Goal: Task Accomplishment & Management: Use online tool/utility

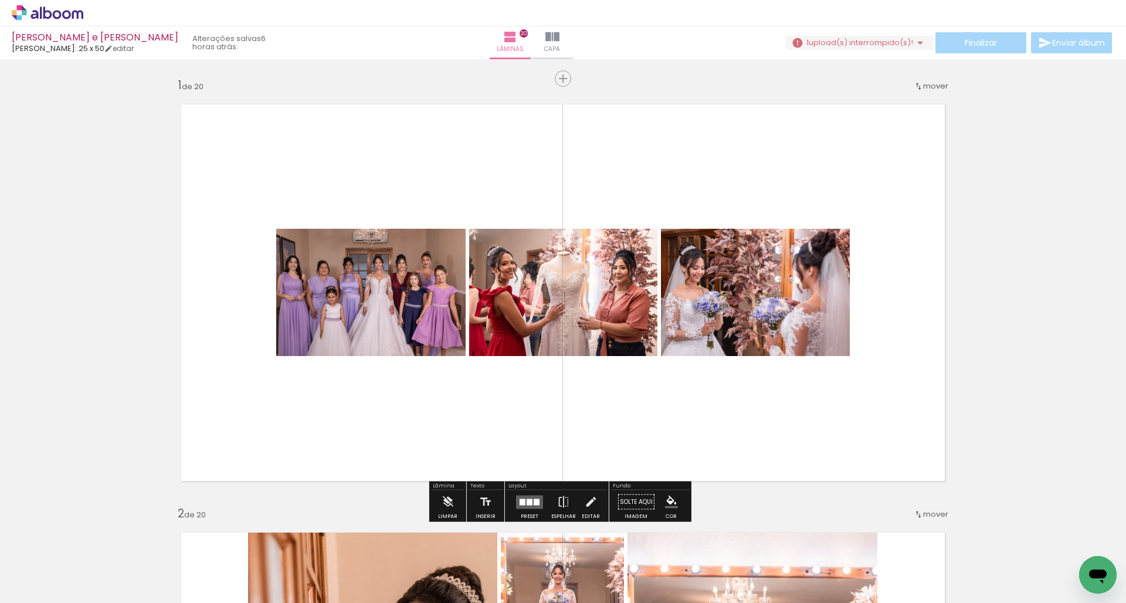
click at [907, 38] on span "upload(s) interrompido(s)!" at bounding box center [861, 42] width 104 height 11
click at [0, 0] on slot "Buscar arquivos interrompidos" at bounding box center [0, 0] width 0 height 0
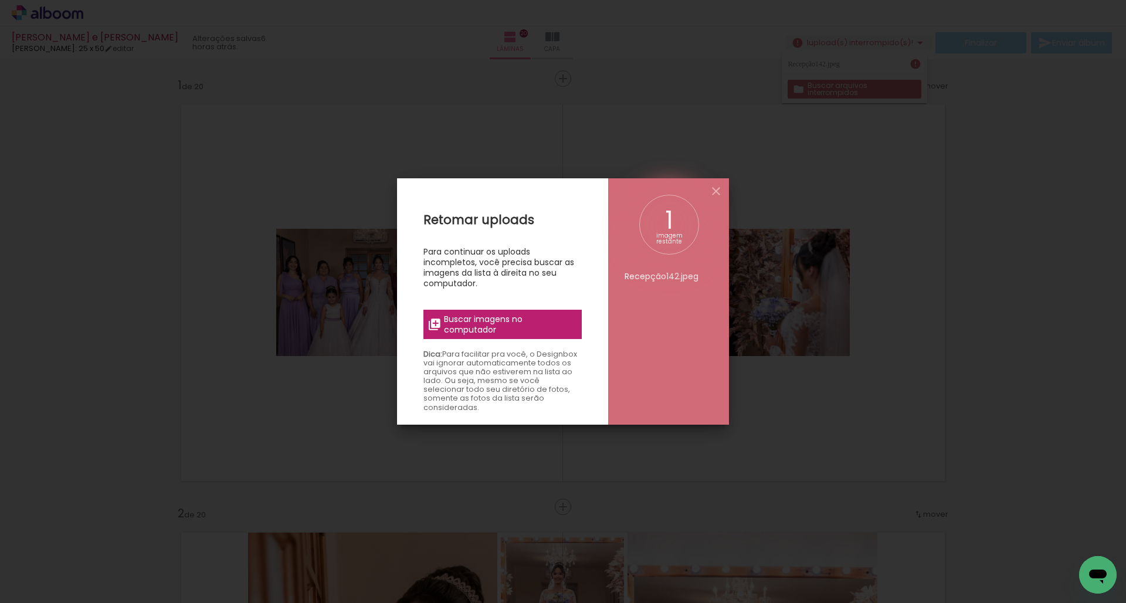
click at [557, 321] on span "Buscar imagens no computador" at bounding box center [509, 324] width 131 height 21
click at [0, 0] on input "file" at bounding box center [0, 0] width 0 height 0
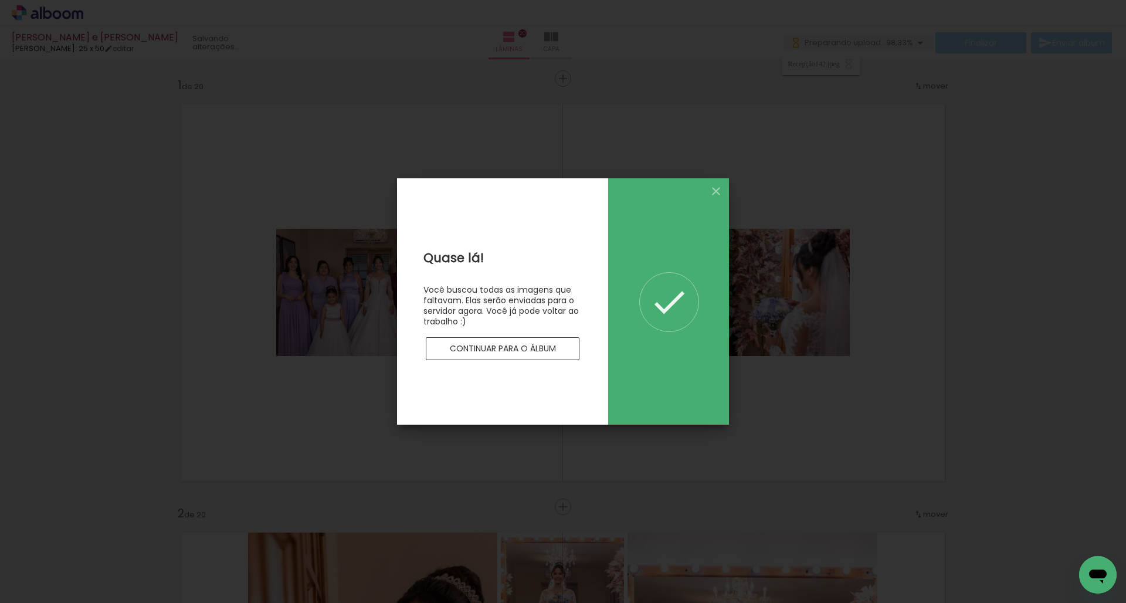
click at [0, 0] on slot "Continuar para o álbum" at bounding box center [0, 0] width 0 height 0
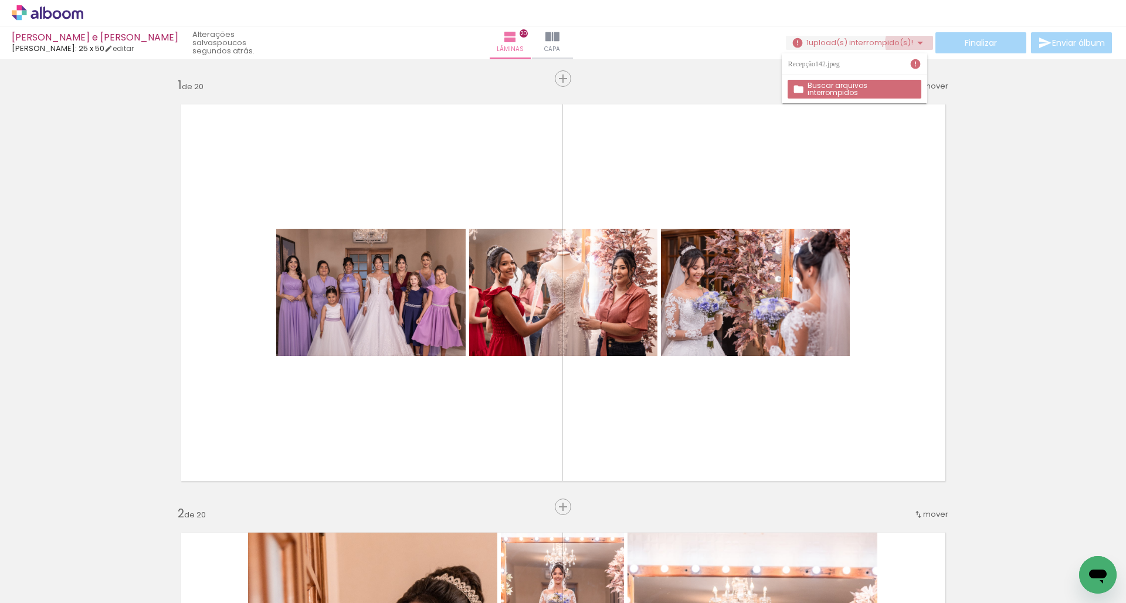
click at [913, 43] on iron-icon at bounding box center [920, 43] width 14 height 14
click at [887, 32] on div "[PERSON_NAME] e [PERSON_NAME] Fotógrafo: 25 x 50 editar poucos segundos atrás. …" at bounding box center [563, 29] width 1126 height 59
click at [885, 38] on span "upload(s) interrompido(s)!" at bounding box center [861, 42] width 104 height 11
click at [0, 0] on slot "Buscar arquivos interrompidos" at bounding box center [0, 0] width 0 height 0
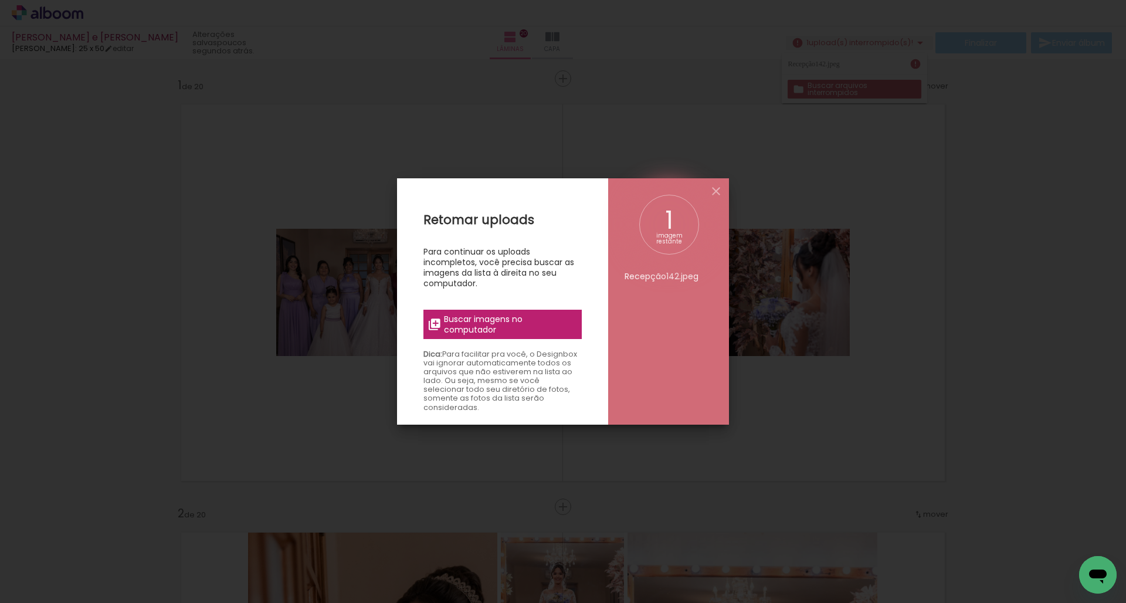
click at [526, 332] on span "Buscar imagens no computador" at bounding box center [509, 324] width 131 height 21
click at [0, 0] on input "file" at bounding box center [0, 0] width 0 height 0
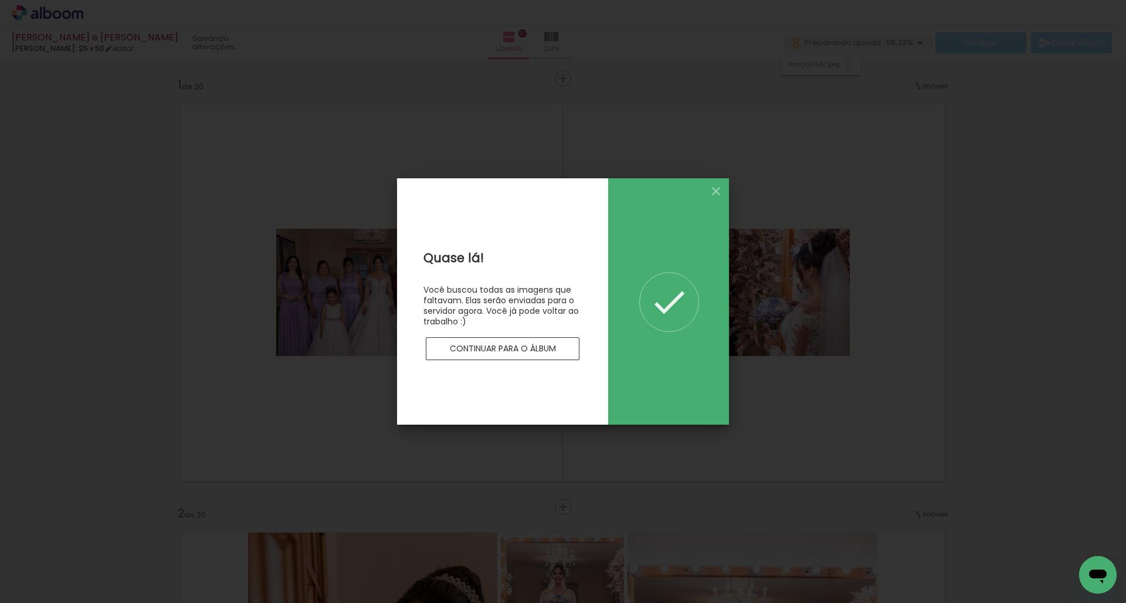
click at [0, 0] on slot "Continuar para o álbum" at bounding box center [0, 0] width 0 height 0
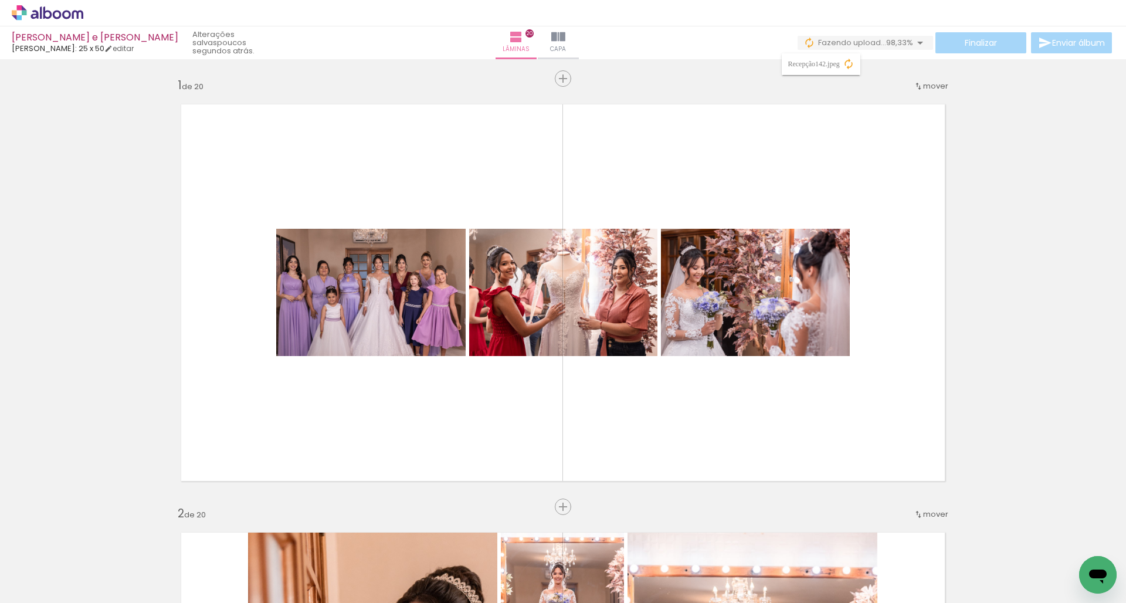
scroll to position [0, 764]
drag, startPoint x: 276, startPoint y: 601, endPoint x: 772, endPoint y: 602, distance: 496.3
click at [96, 602] on iron-horizontal-list at bounding box center [84, 566] width 23 height 73
click at [939, 544] on iron-icon at bounding box center [933, 540] width 12 height 12
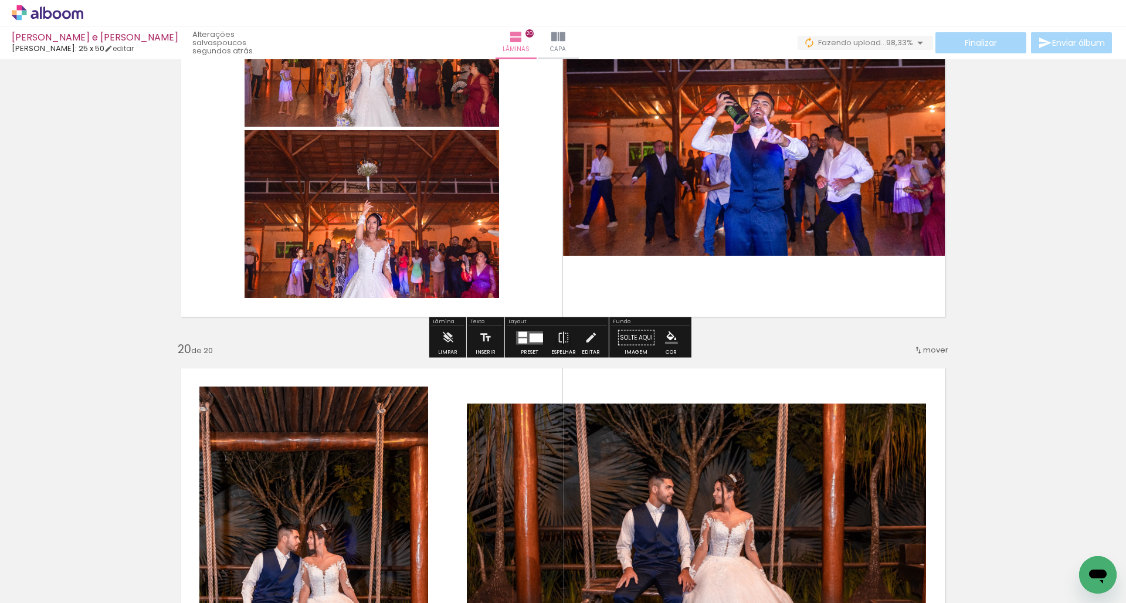
scroll to position [7785, 0]
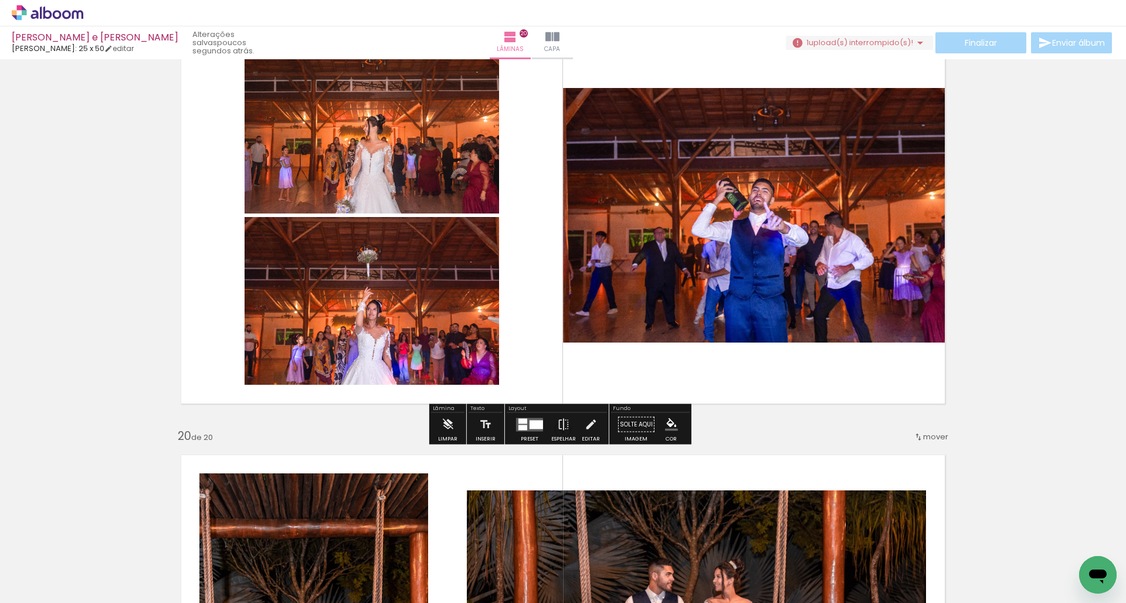
click at [716, 211] on quentale-photo at bounding box center [759, 215] width 393 height 255
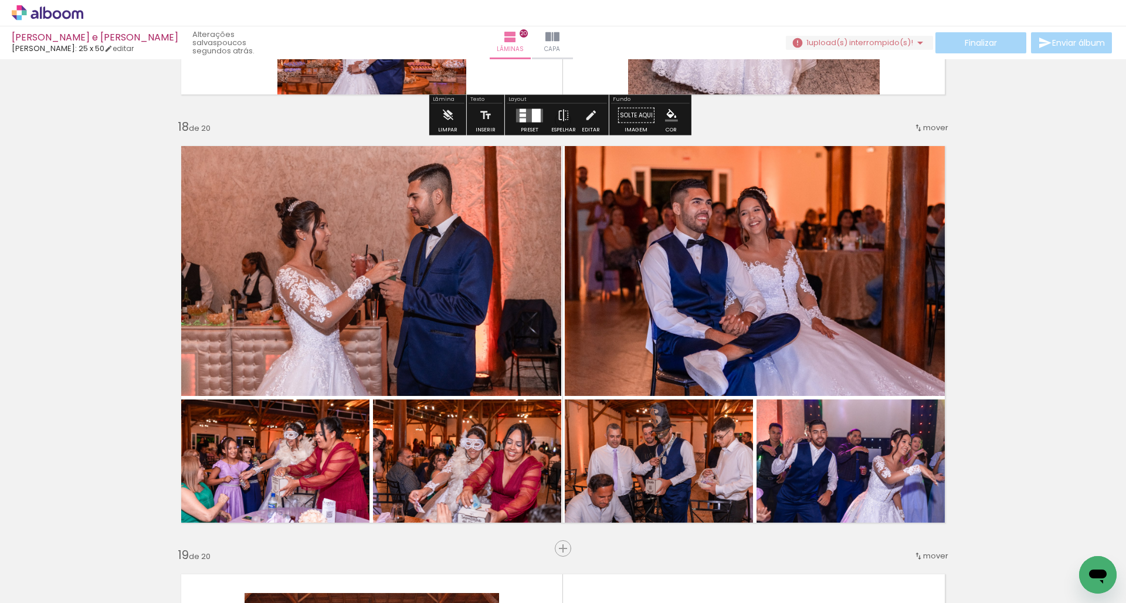
scroll to position [7079, 0]
